Goal: Task Accomplishment & Management: Complete application form

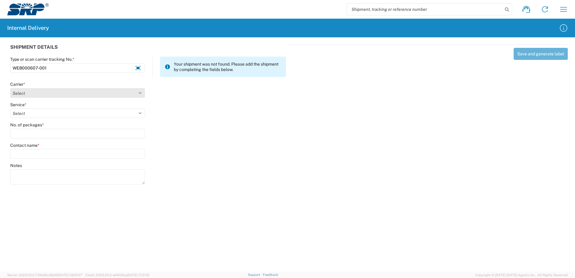
type input "WEB000607-001"
click at [141, 92] on select "Select Amazon Logistics ATI Trucking BC Dimerco Logistics Empire Southwest FedE…" at bounding box center [77, 93] width 135 height 10
select select "18714"
click at [10, 88] on select "Select Amazon Logistics ATI Trucking BC Dimerco Logistics Empire Southwest FedE…" at bounding box center [77, 93] width 135 height 10
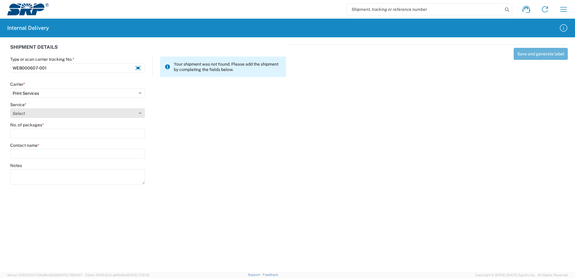
click at [140, 112] on select "Select" at bounding box center [77, 113] width 135 height 10
click at [135, 130] on div "No. of packages *" at bounding box center [77, 130] width 135 height 16
click at [140, 111] on select "Select Ground Inter-office" at bounding box center [77, 113] width 135 height 10
select select "35764"
click at [10, 108] on select "Select Ground Inter-office" at bounding box center [77, 113] width 135 height 10
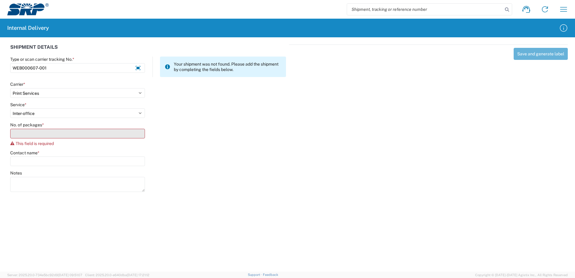
click at [131, 135] on input "No. of packages *" at bounding box center [77, 134] width 135 height 10
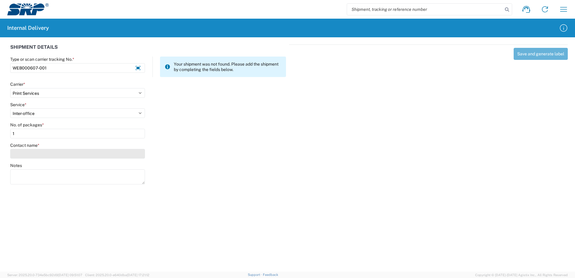
type input "1"
click at [125, 154] on input "Contact name *" at bounding box center [77, 154] width 135 height 10
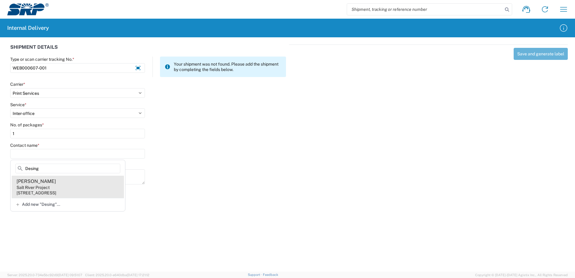
type input "Desing"
click at [58, 189] on agx-address-suggestion-item "[PERSON_NAME] Salt River Project [STREET_ADDRESS]" at bounding box center [68, 186] width 112 height 22
type input "[PERSON_NAME]"
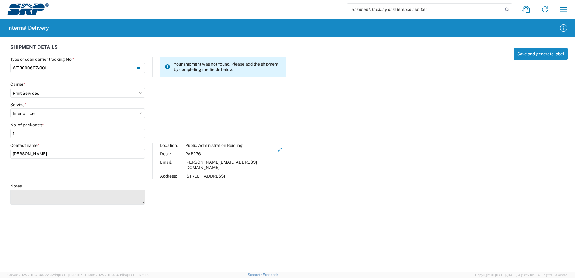
click at [57, 189] on textarea "Notes" at bounding box center [77, 196] width 135 height 15
type textarea "Thank You Cards and Envelopes"
click at [484, 120] on div "Save and generate label" at bounding box center [428, 123] width 279 height 158
click at [534, 54] on button "Save and generate label" at bounding box center [540, 54] width 54 height 12
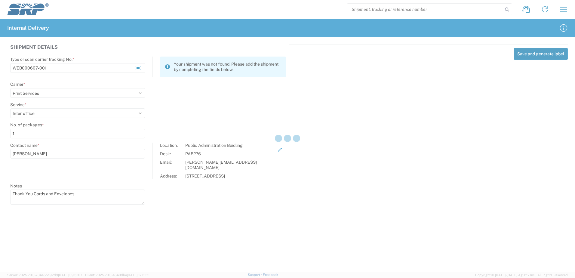
select select
